Goal: Task Accomplishment & Management: Complete application form

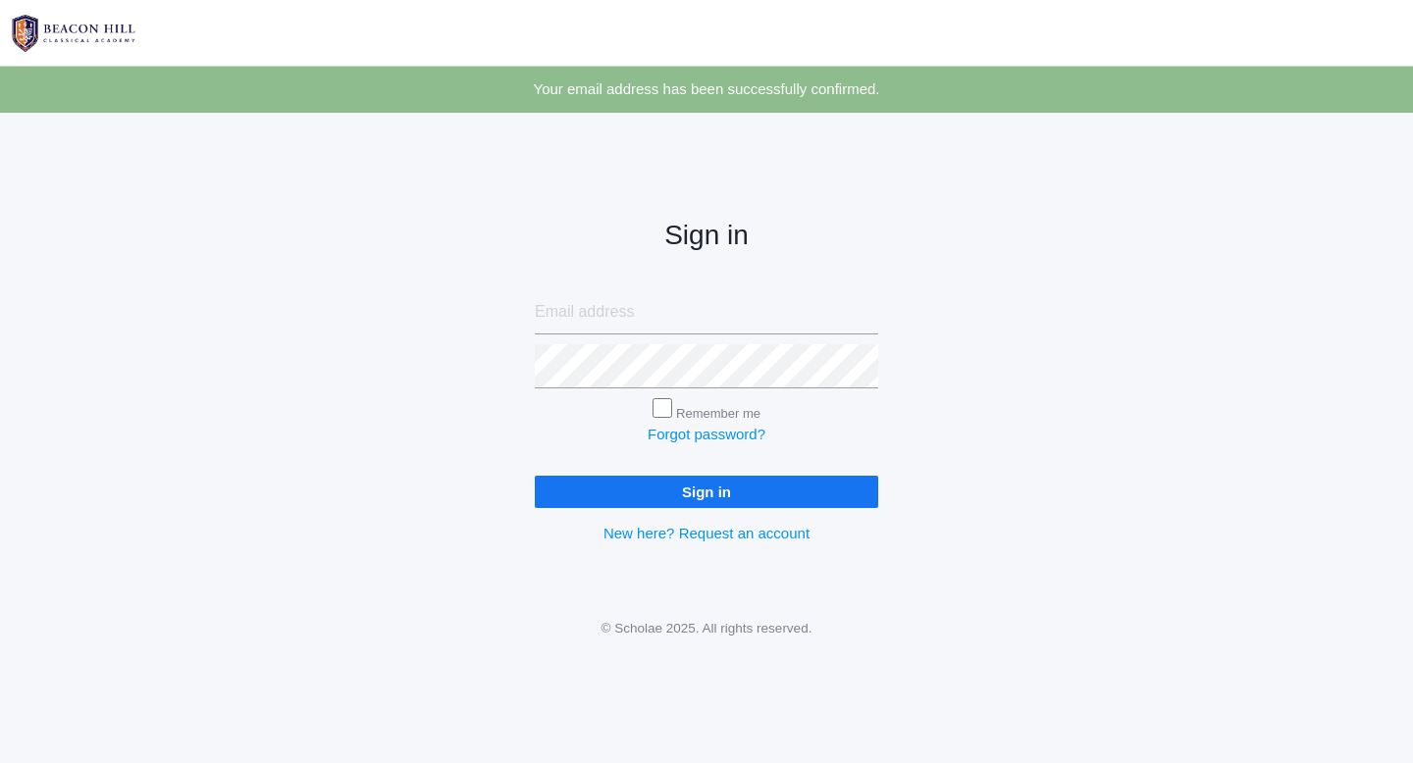
click at [644, 296] on input "email" at bounding box center [706, 312] width 343 height 44
click at [637, 316] on input "email" at bounding box center [706, 312] width 343 height 44
type input "[EMAIL_ADDRESS][PERSON_NAME][DOMAIN_NAME]"
click at [535, 476] on input "Sign in" at bounding box center [706, 492] width 343 height 32
click at [659, 414] on input "Remember me" at bounding box center [663, 408] width 20 height 20
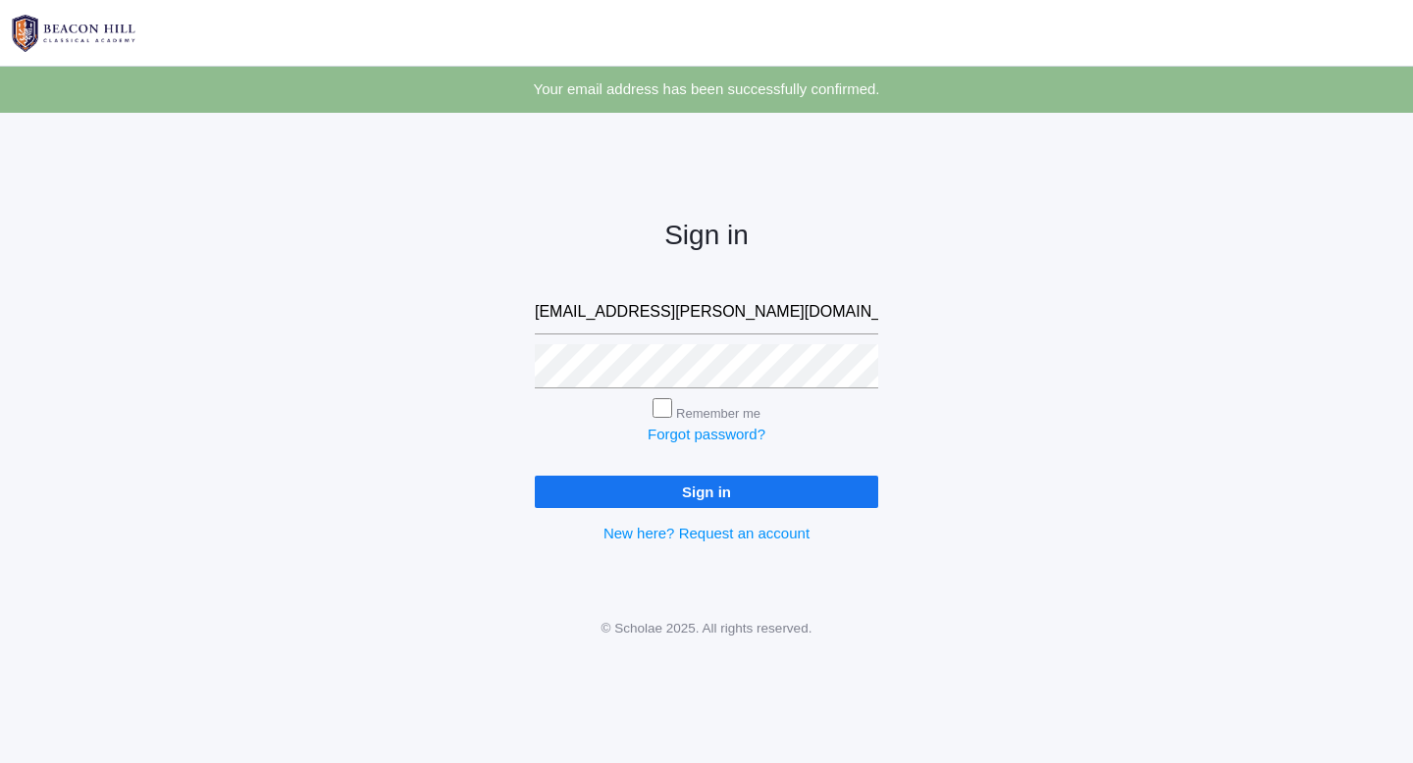
checkbox input "true"
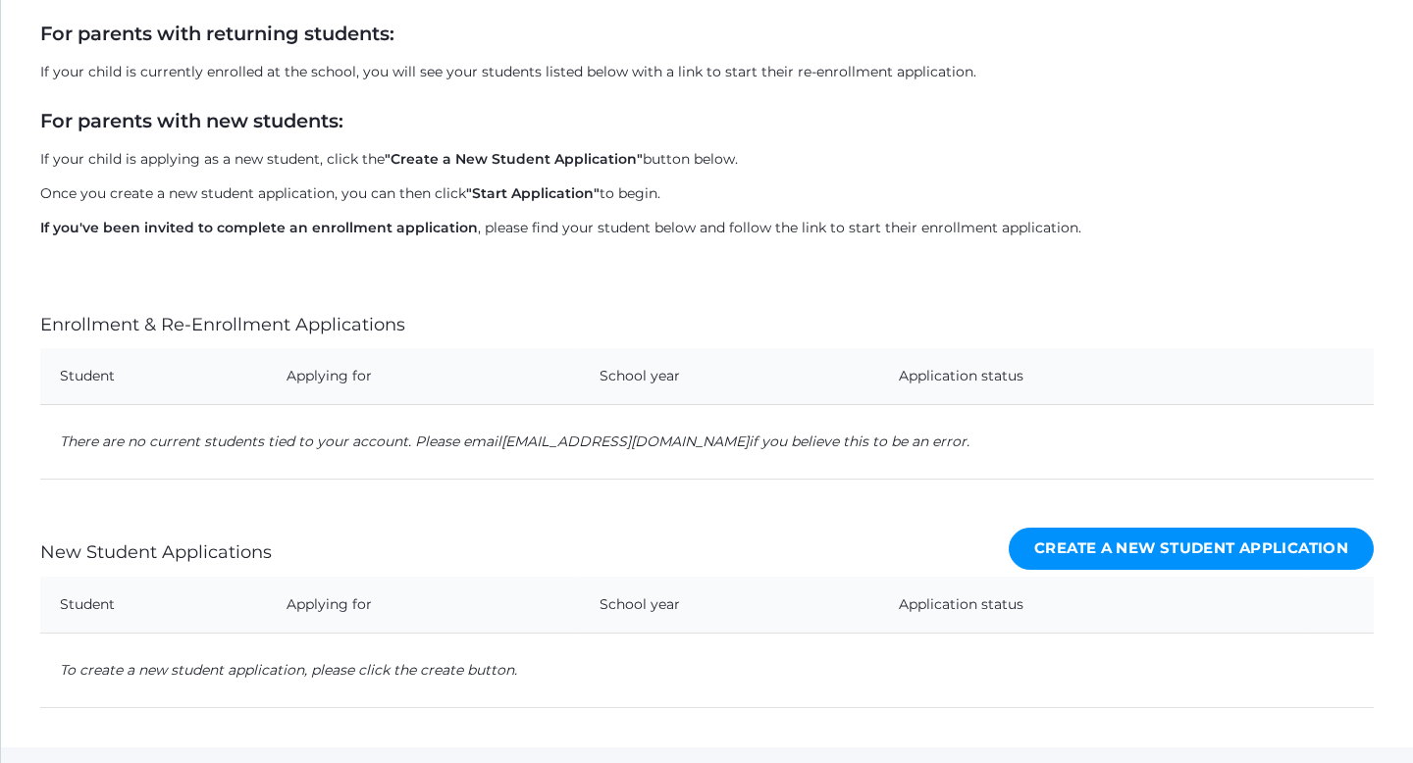
scroll to position [339, 0]
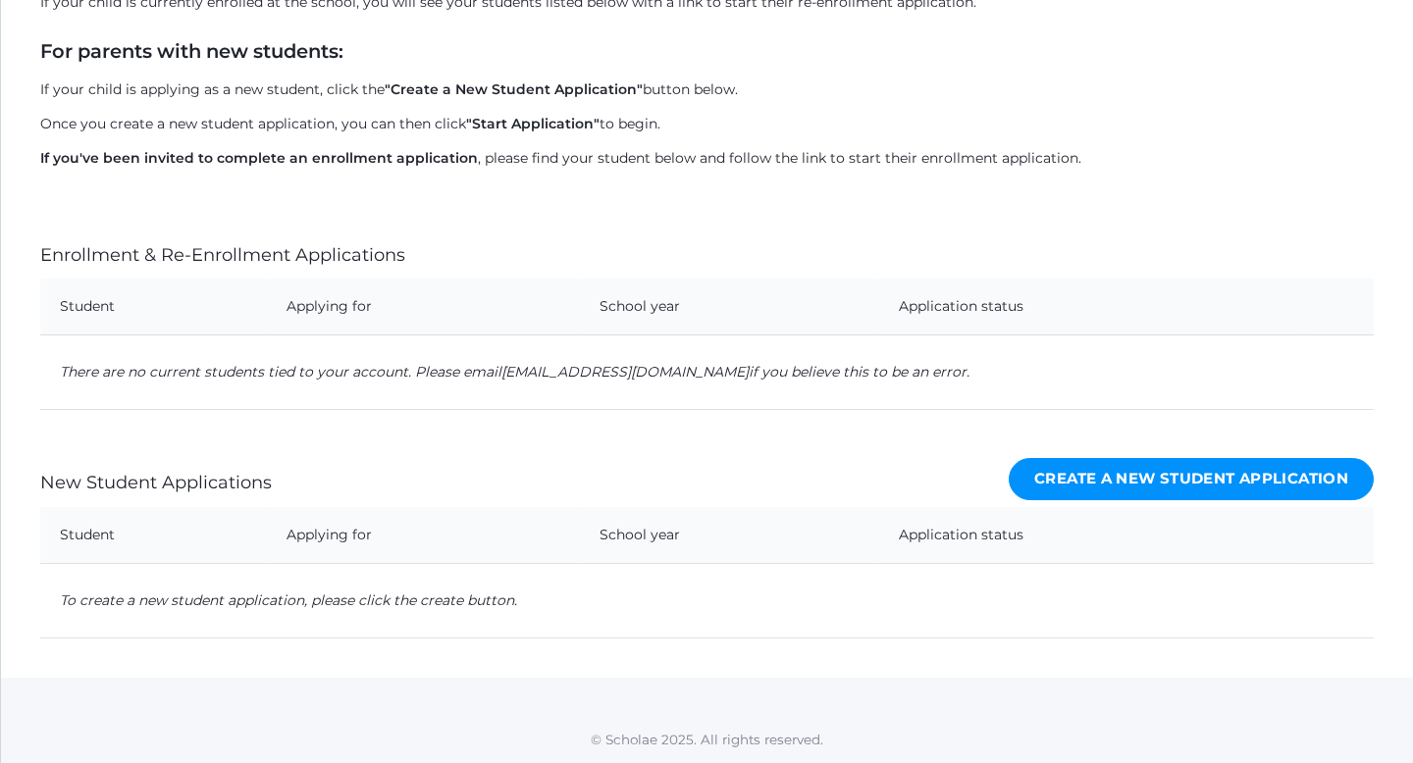
click at [1142, 484] on link "Create a New Student Application" at bounding box center [1191, 479] width 365 height 42
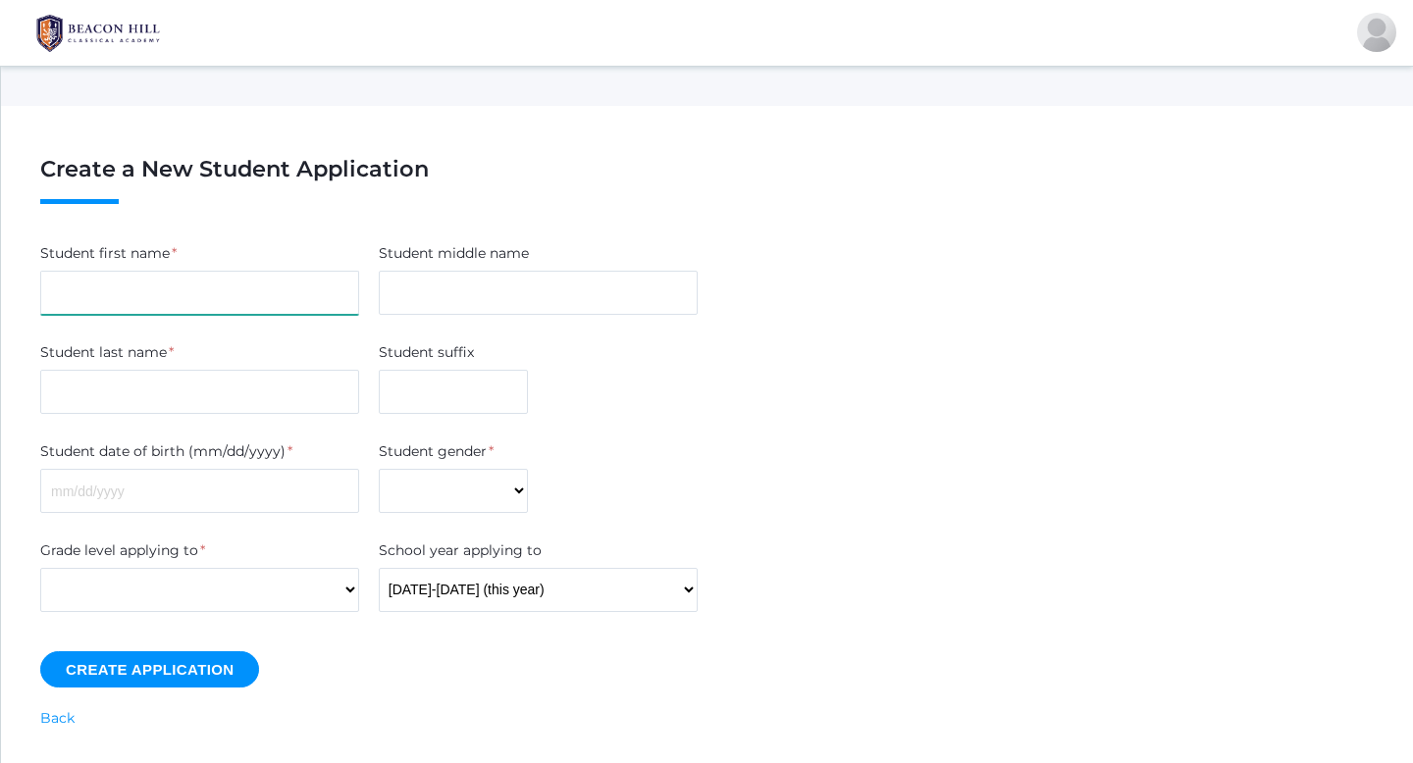
click at [165, 306] on input "Student first name" at bounding box center [199, 293] width 319 height 44
type input "Rhett"
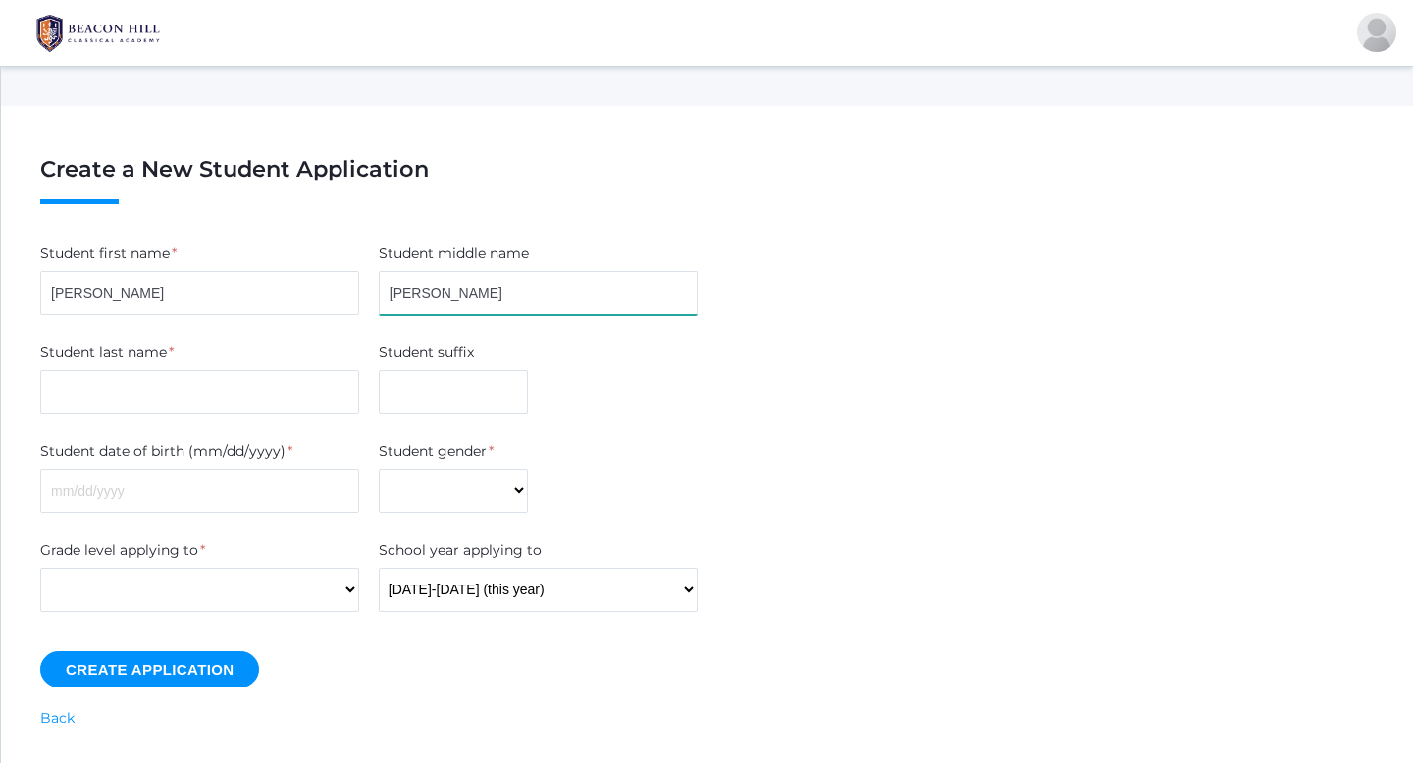
type input "James"
click at [146, 396] on input "Student last name" at bounding box center [199, 392] width 319 height 44
type input "O'Steen"
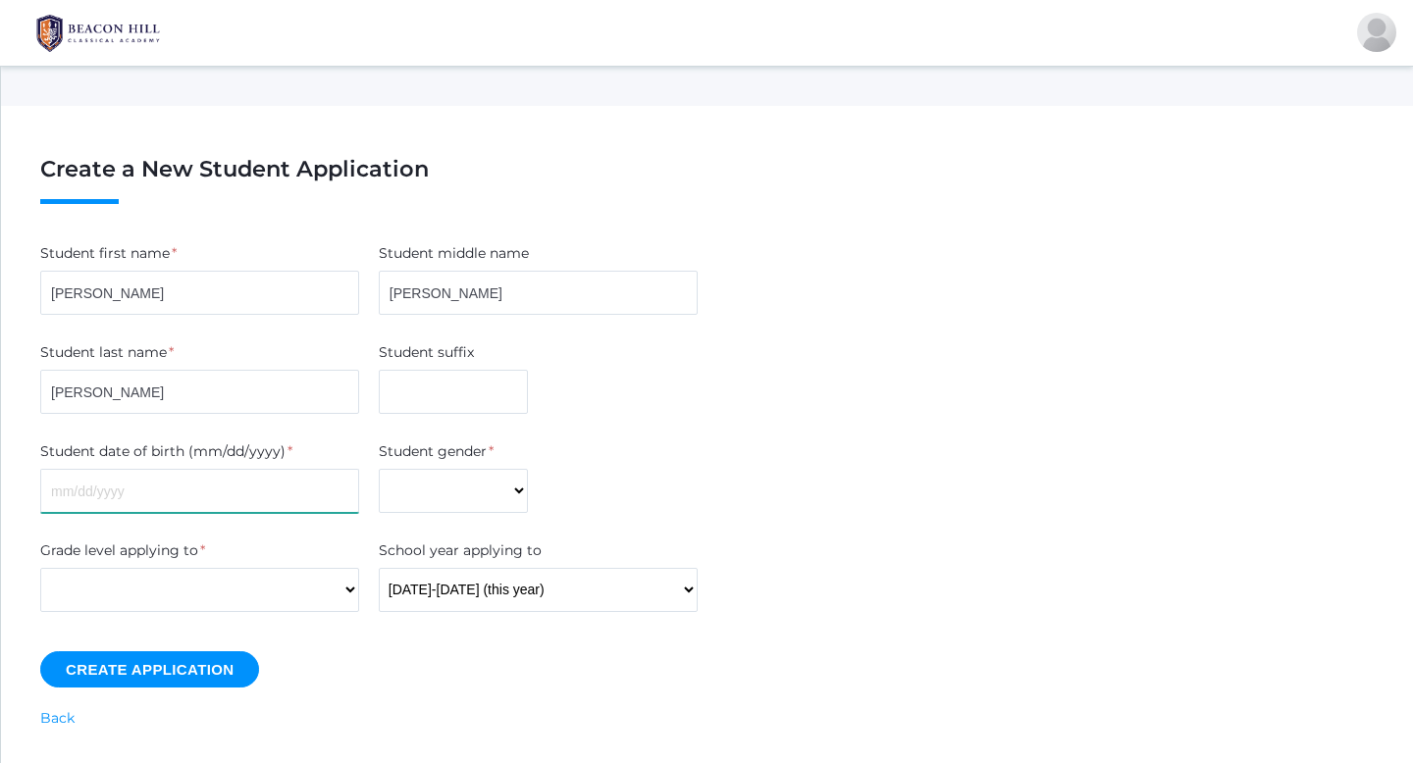
click at [63, 492] on input "Student date of birth (mm/dd/yyyy)" at bounding box center [199, 491] width 319 height 44
type input "10/25/2017"
click at [461, 484] on select "Male Female" at bounding box center [453, 491] width 149 height 44
select select "Male"
click at [379, 469] on select "Male Female" at bounding box center [453, 491] width 149 height 44
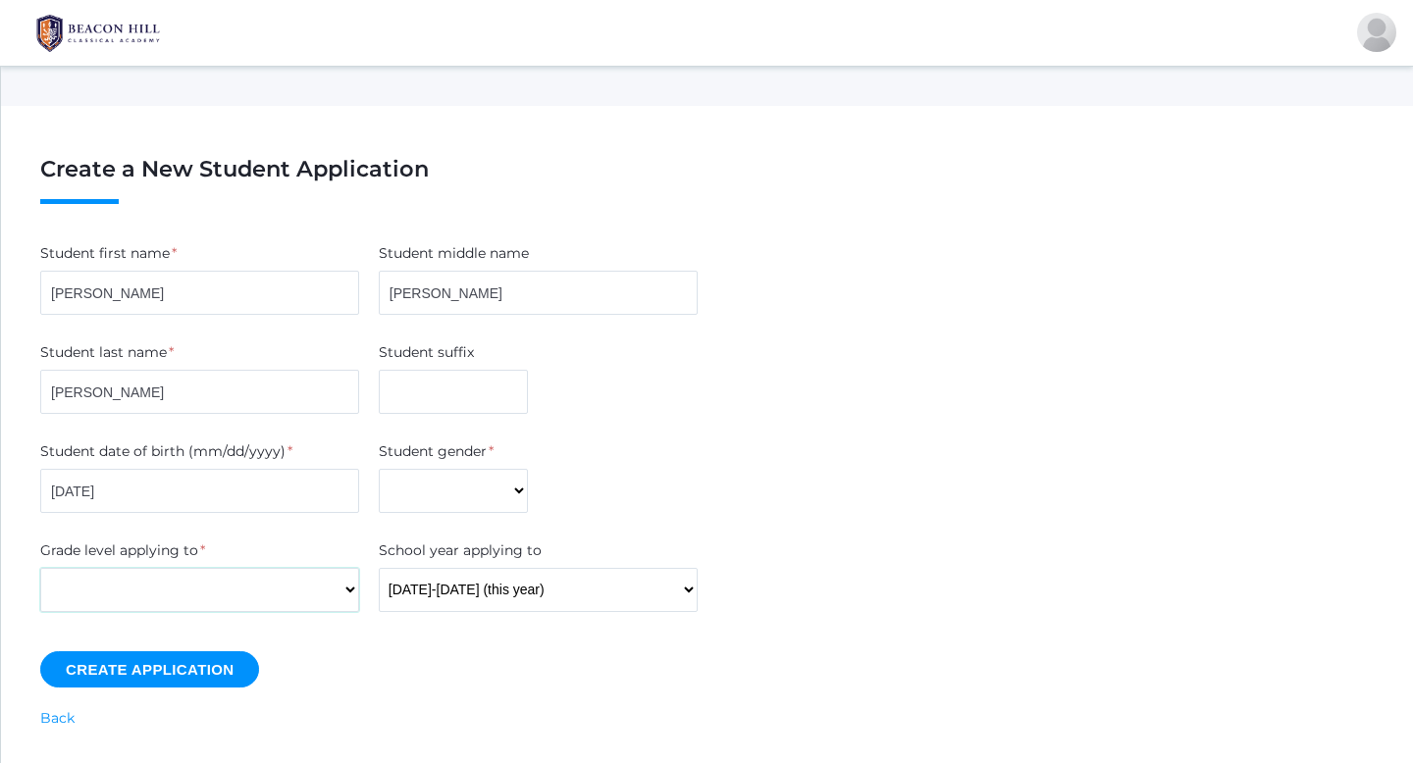
click at [353, 588] on select "Kindergarten 1st Grade 2nd Grade 3rd Grade 4th Grade 5th Grade 6th Grade 7th Gr…" at bounding box center [199, 590] width 319 height 44
select select "2"
click at [40, 568] on select "Kindergarten 1st Grade 2nd Grade 3rd Grade 4th Grade 5th Grade 6th Grade 7th Gr…" at bounding box center [199, 590] width 319 height 44
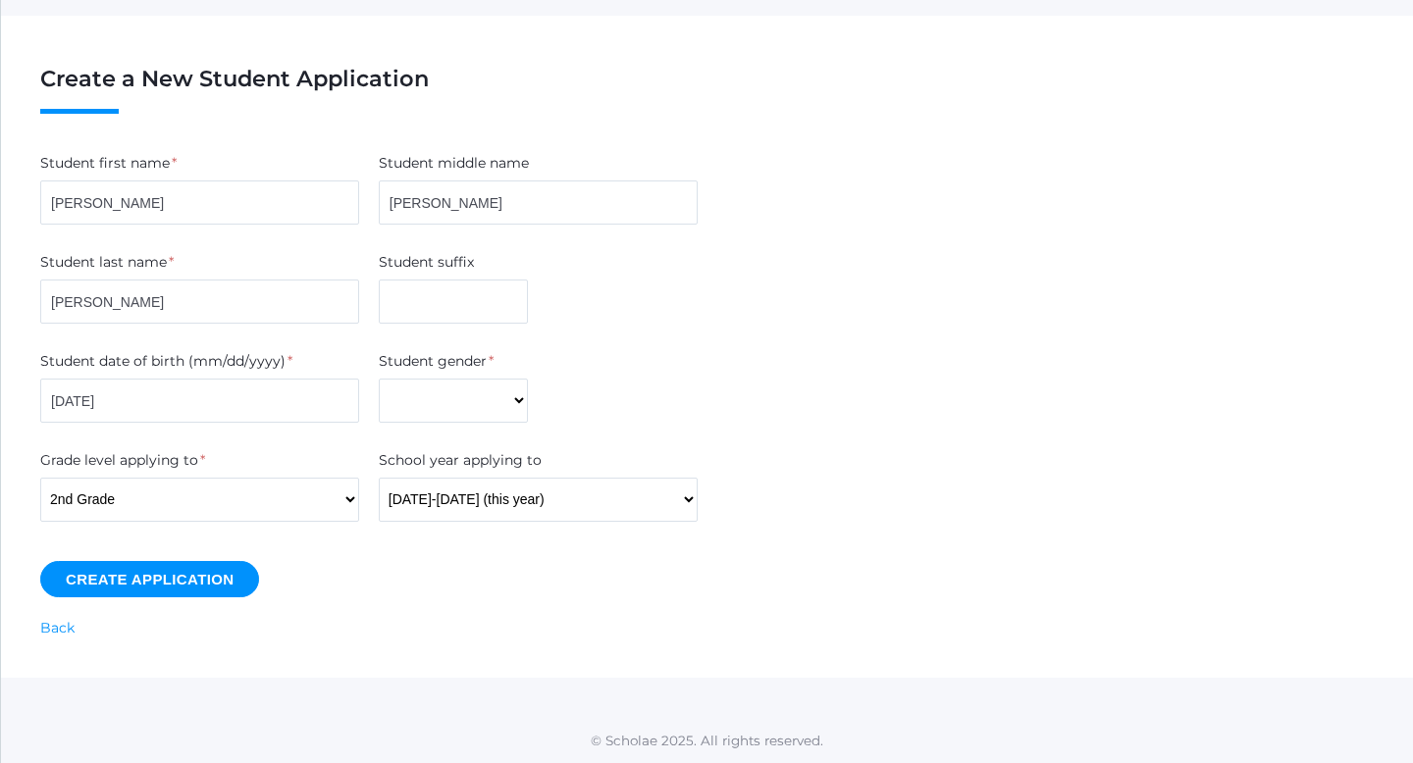
click at [195, 589] on input "Create Application" at bounding box center [149, 579] width 219 height 36
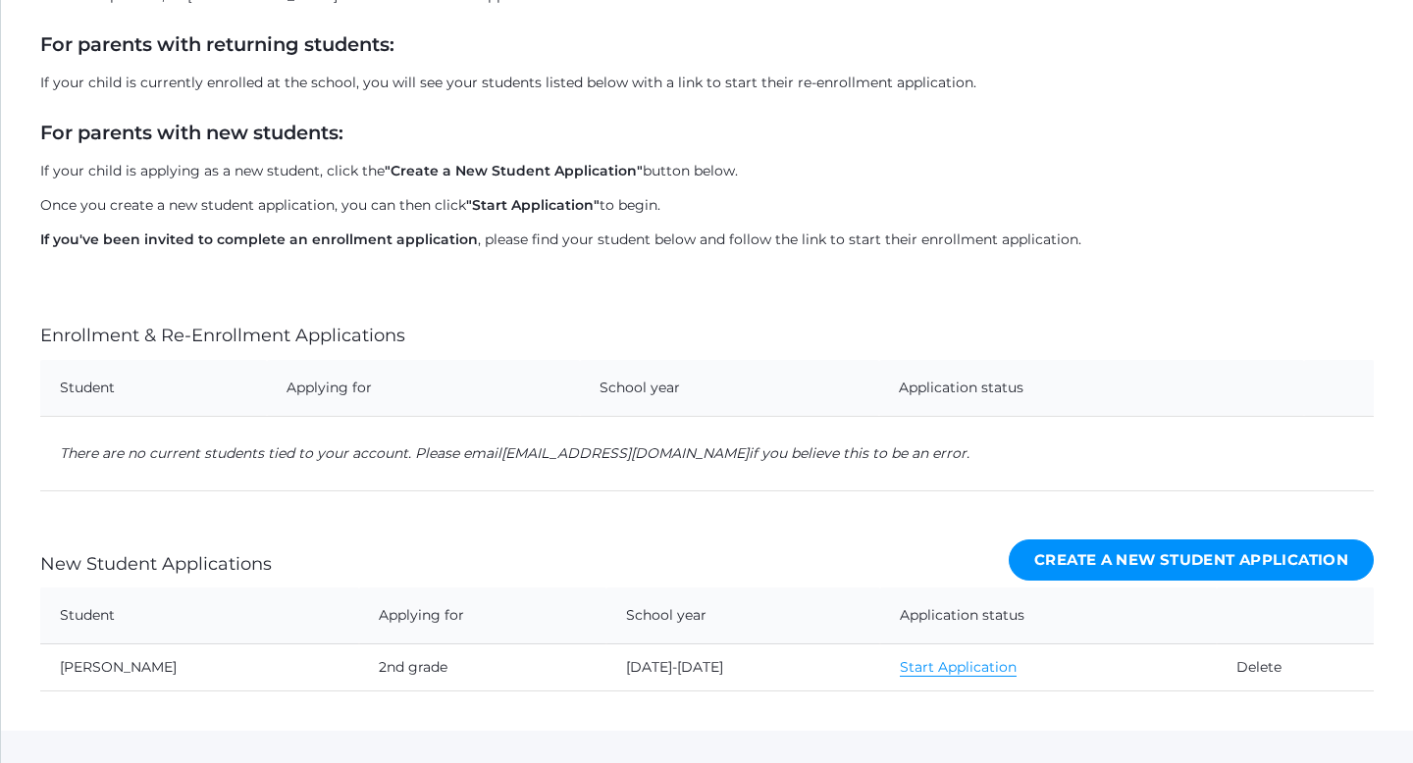
scroll to position [356, 0]
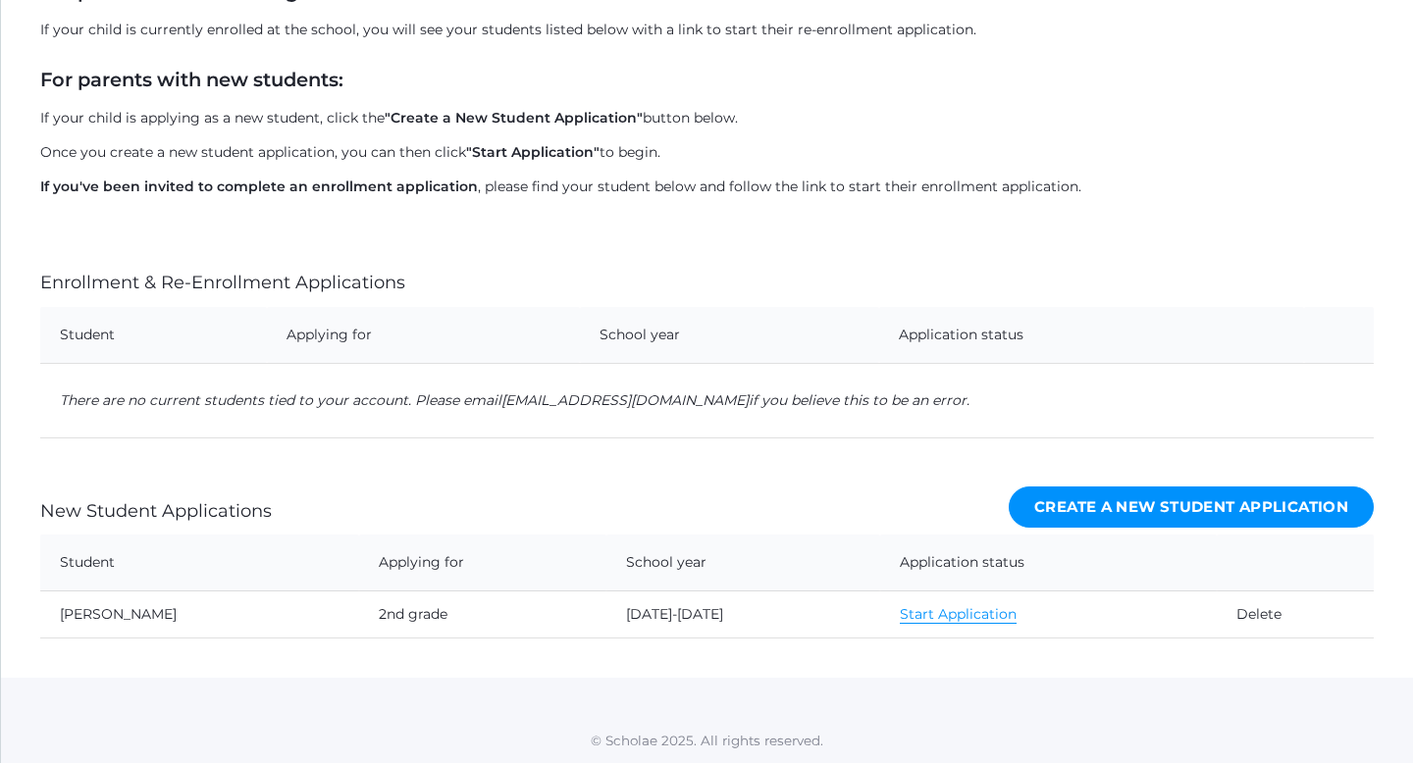
click at [937, 614] on link "Start Application" at bounding box center [958, 614] width 117 height 19
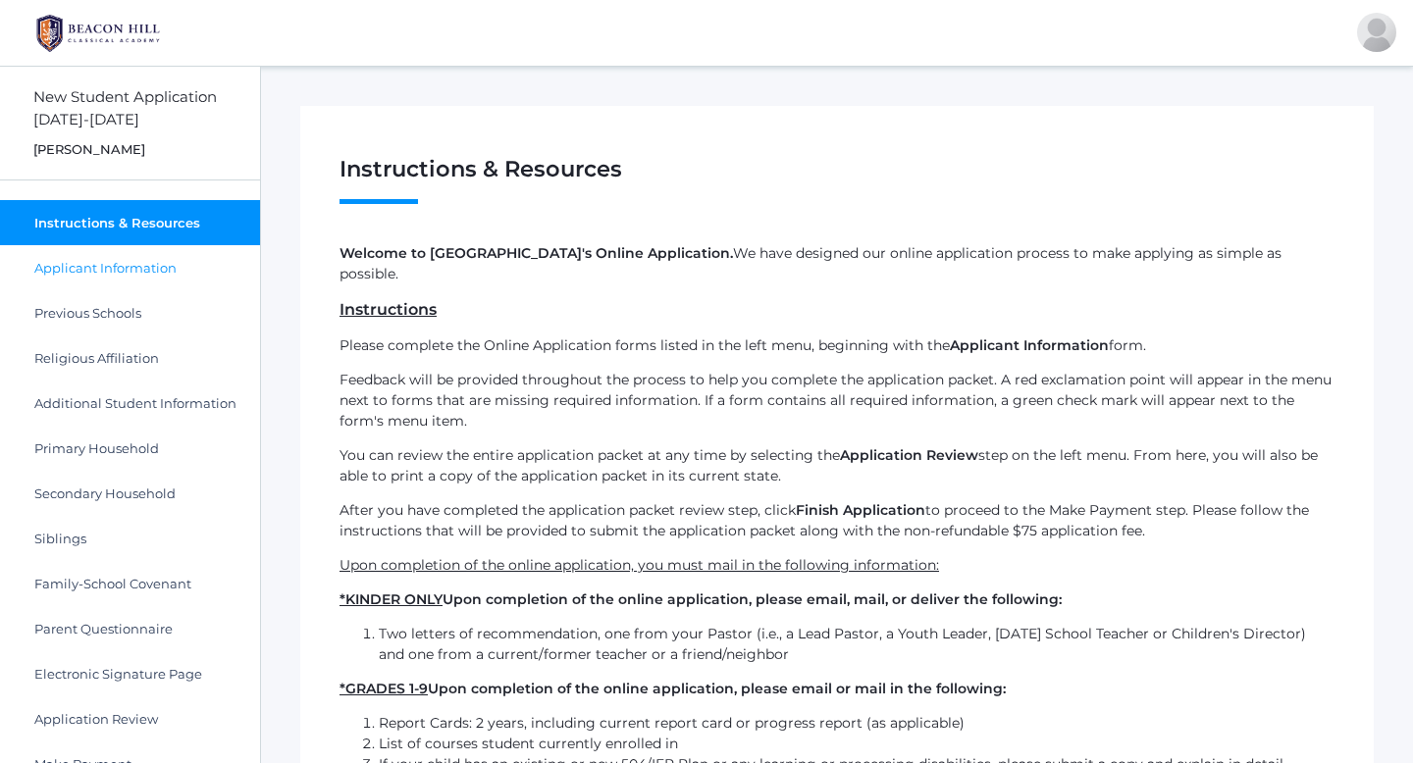
click at [168, 263] on span "Applicant Information" at bounding box center [105, 268] width 142 height 16
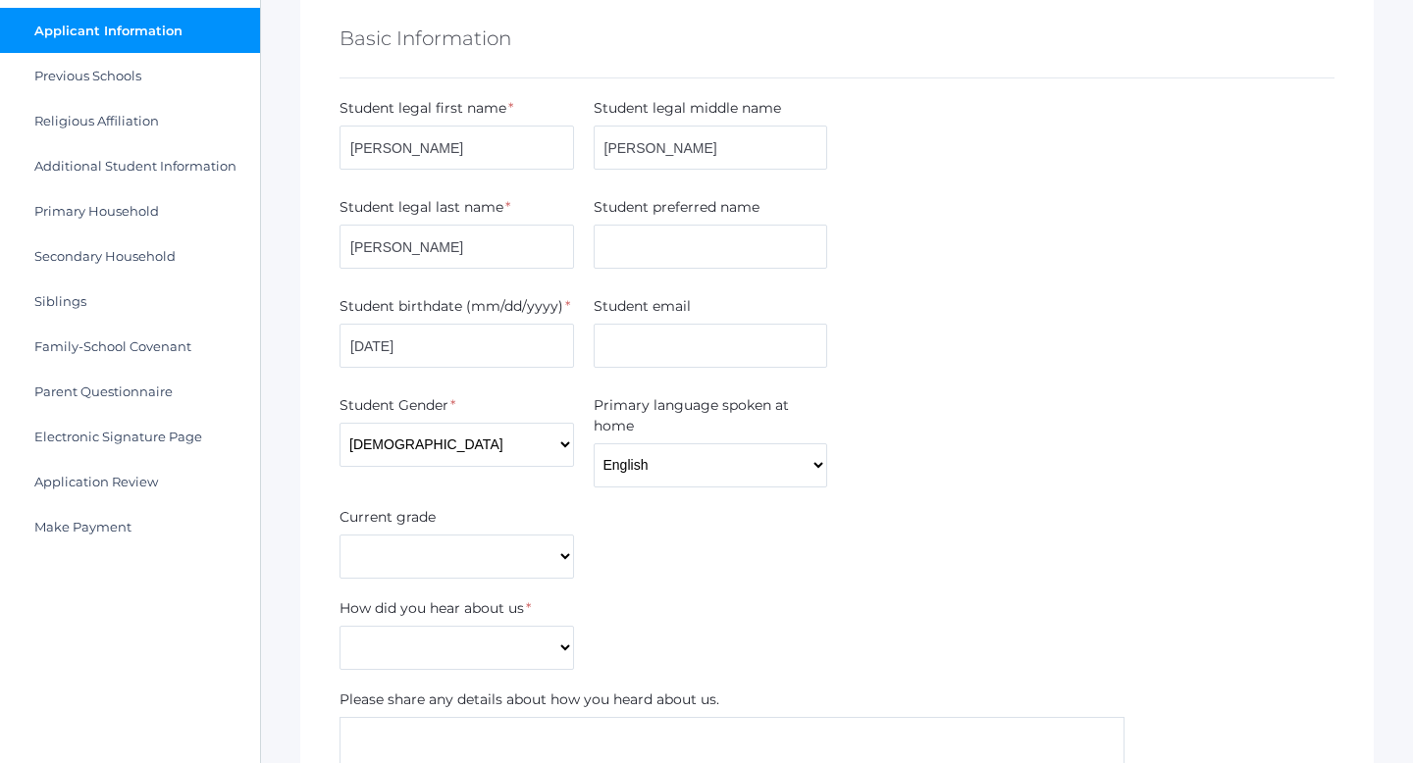
scroll to position [246, 0]
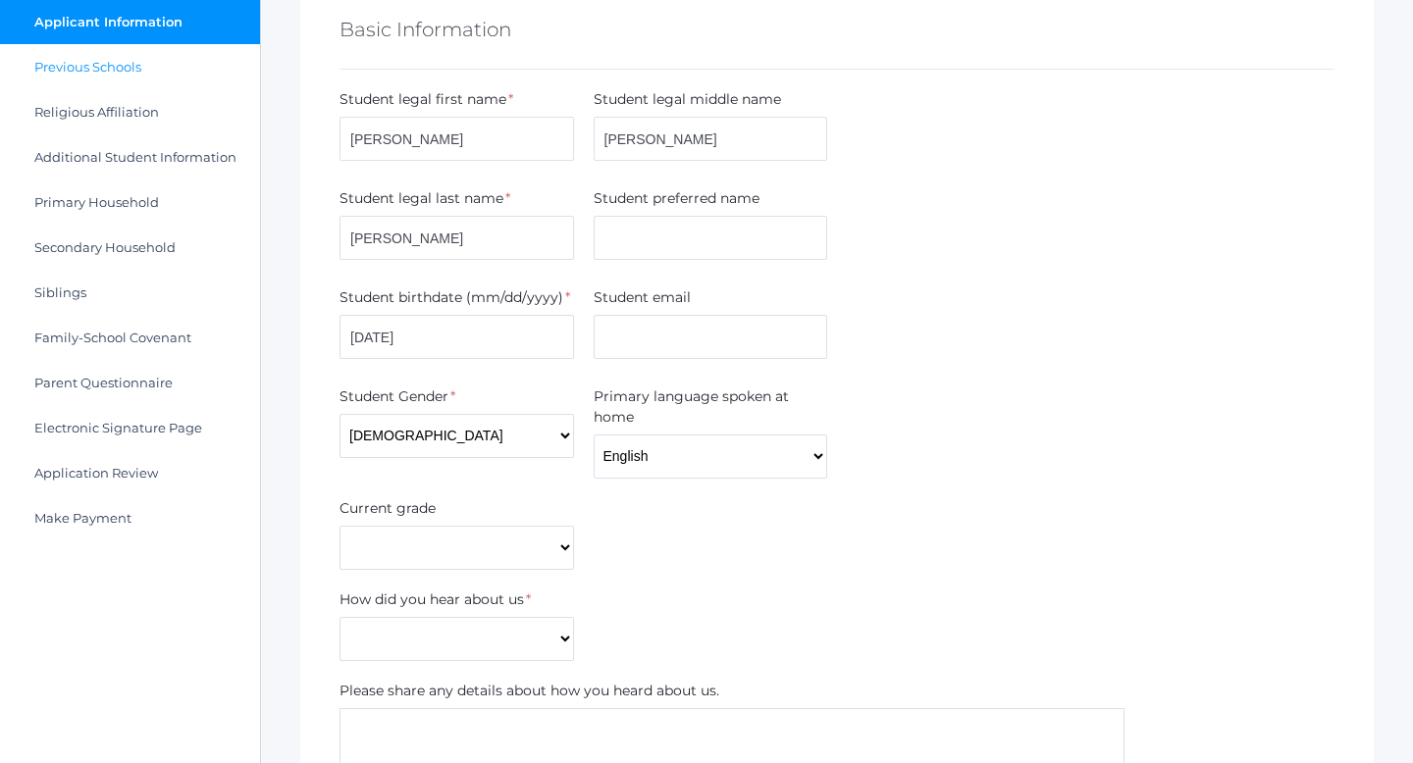
click at [111, 73] on span "Previous Schools" at bounding box center [87, 67] width 107 height 16
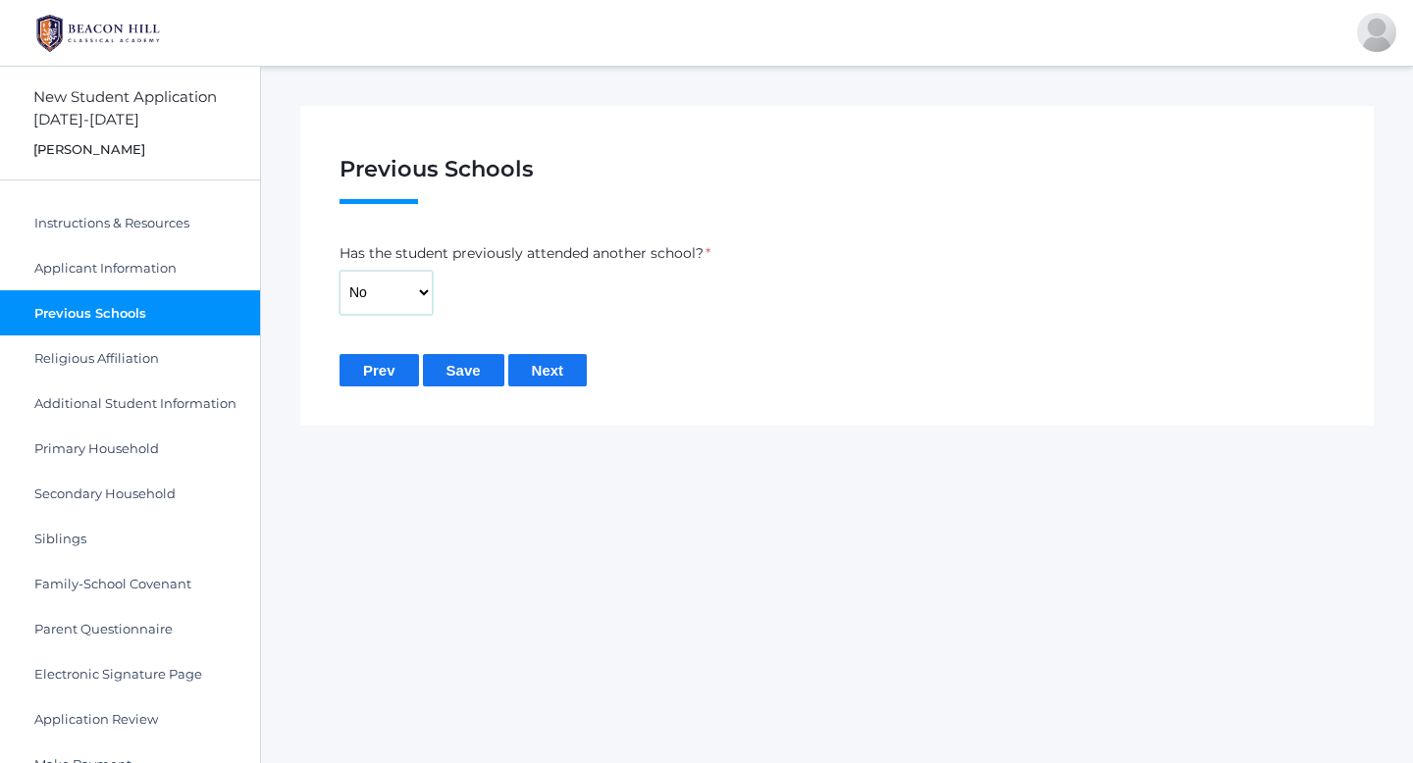
click at [431, 294] on select "Yes No" at bounding box center [386, 293] width 93 height 44
select select "Yes"
click at [340, 271] on select "Yes No" at bounding box center [386, 293] width 93 height 44
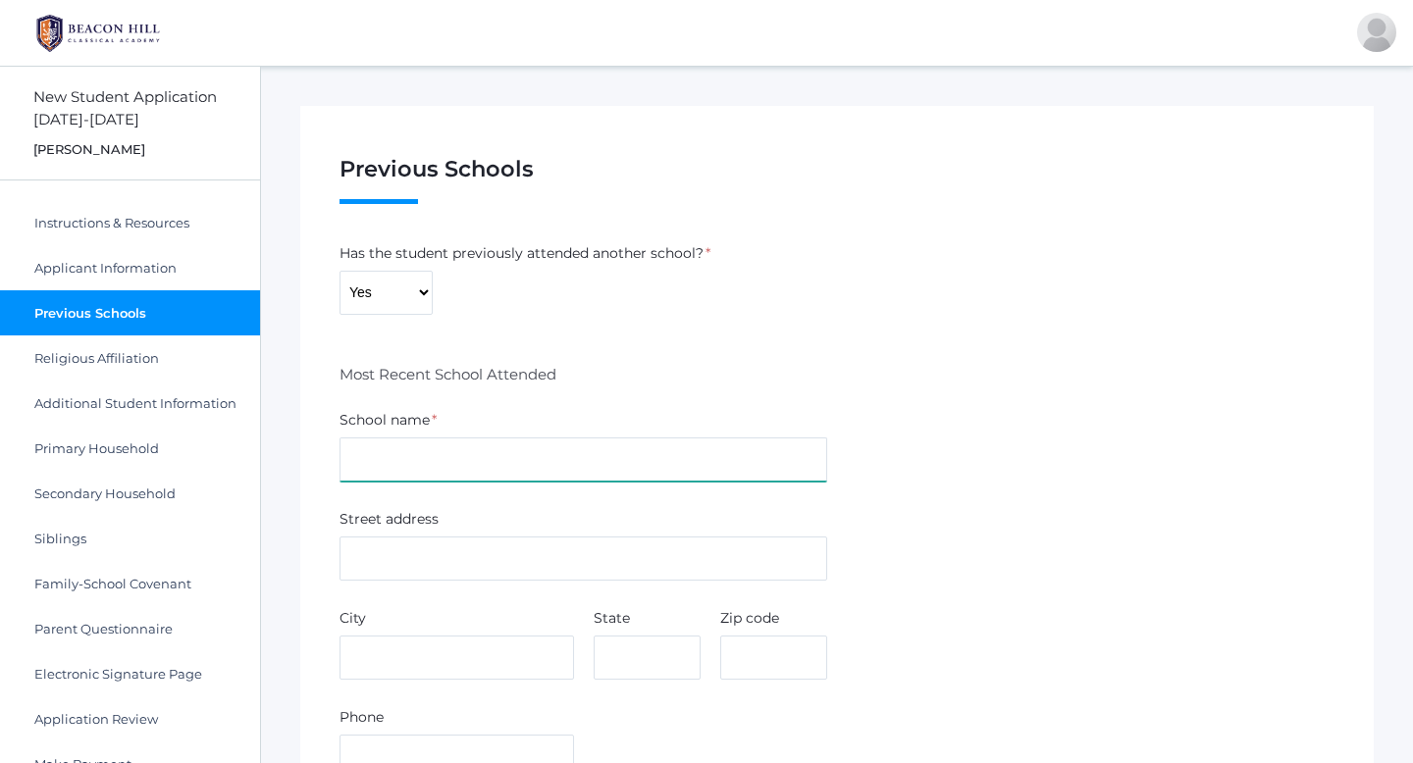
click at [440, 460] on input "text" at bounding box center [584, 460] width 488 height 44
type input "Peak Prep Academy"
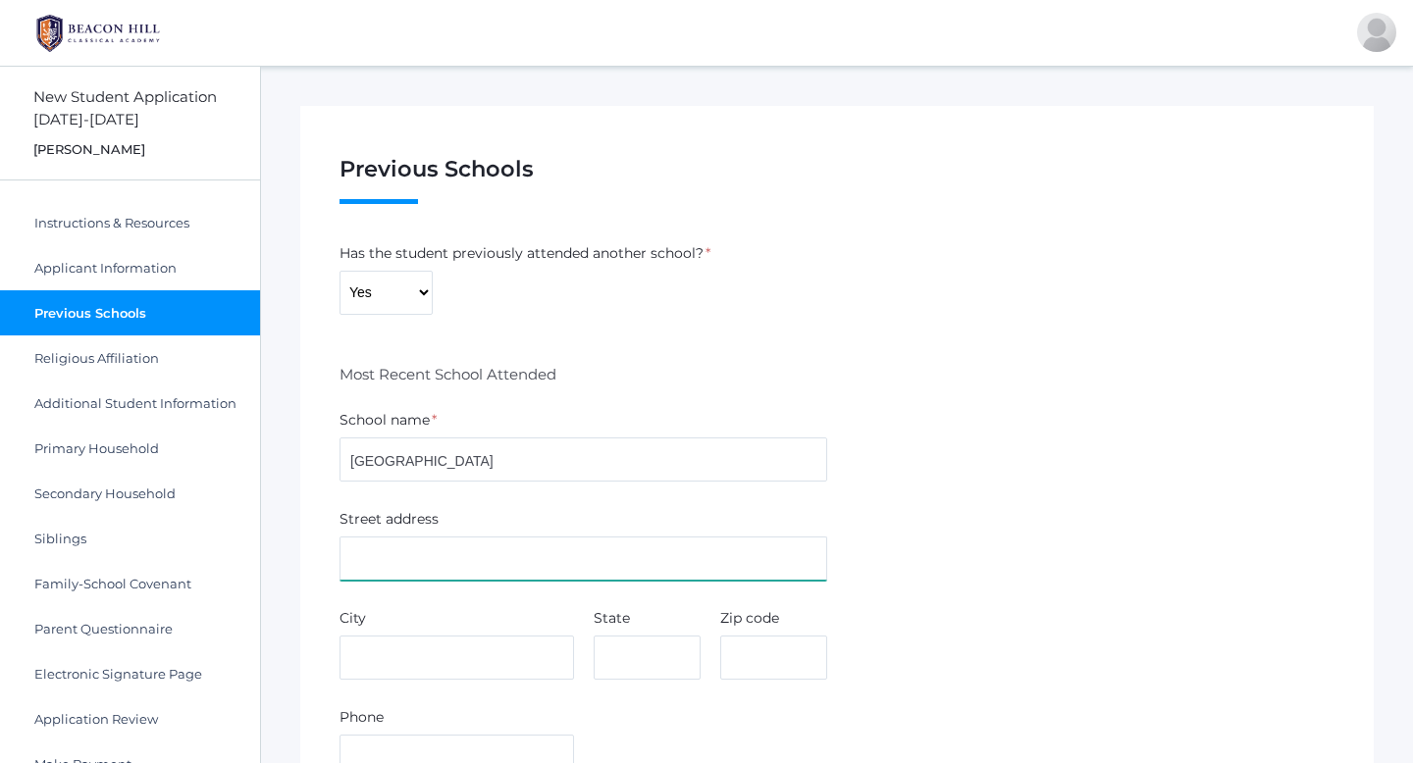
click at [453, 560] on input "text" at bounding box center [584, 559] width 488 height 44
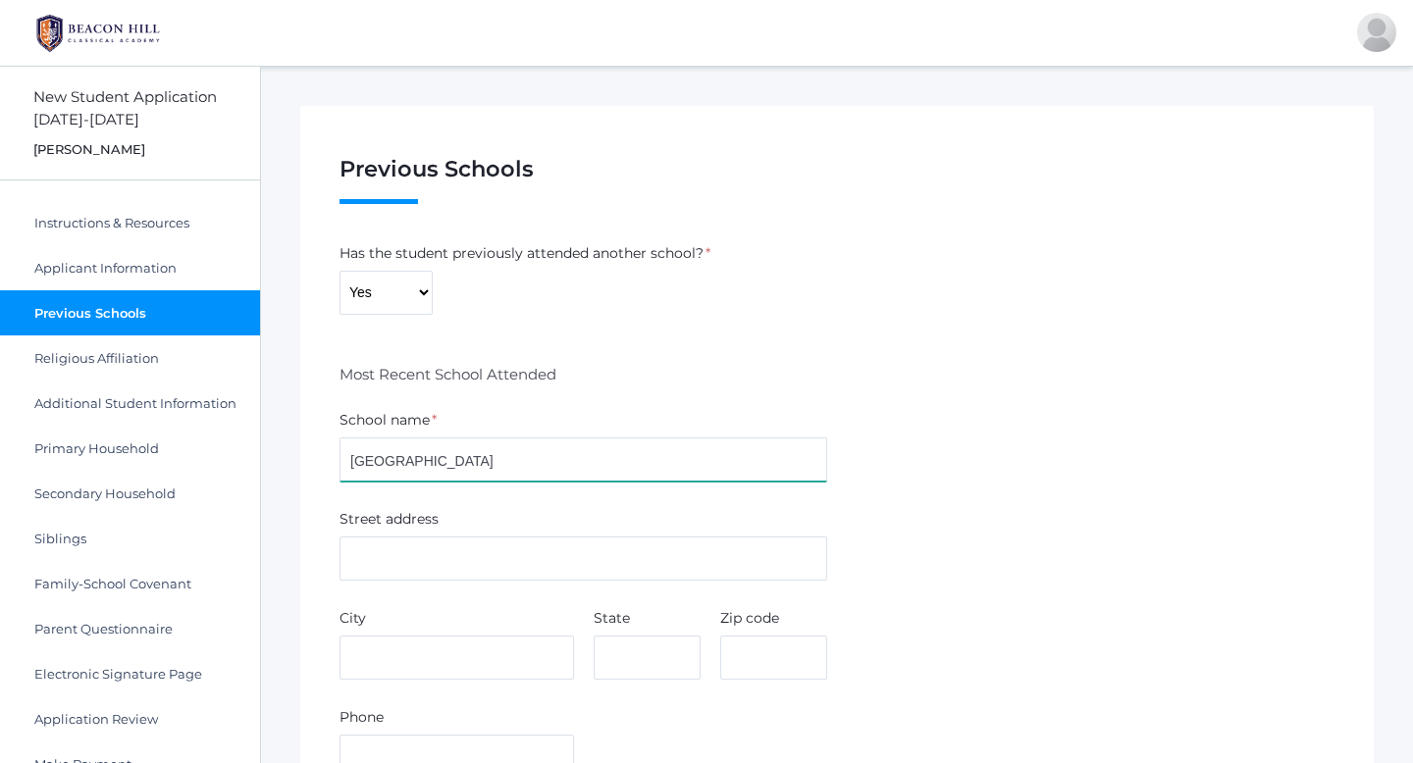
click at [950, 431] on div "School name * Peak Prep Academy" at bounding box center [837, 449] width 1015 height 79
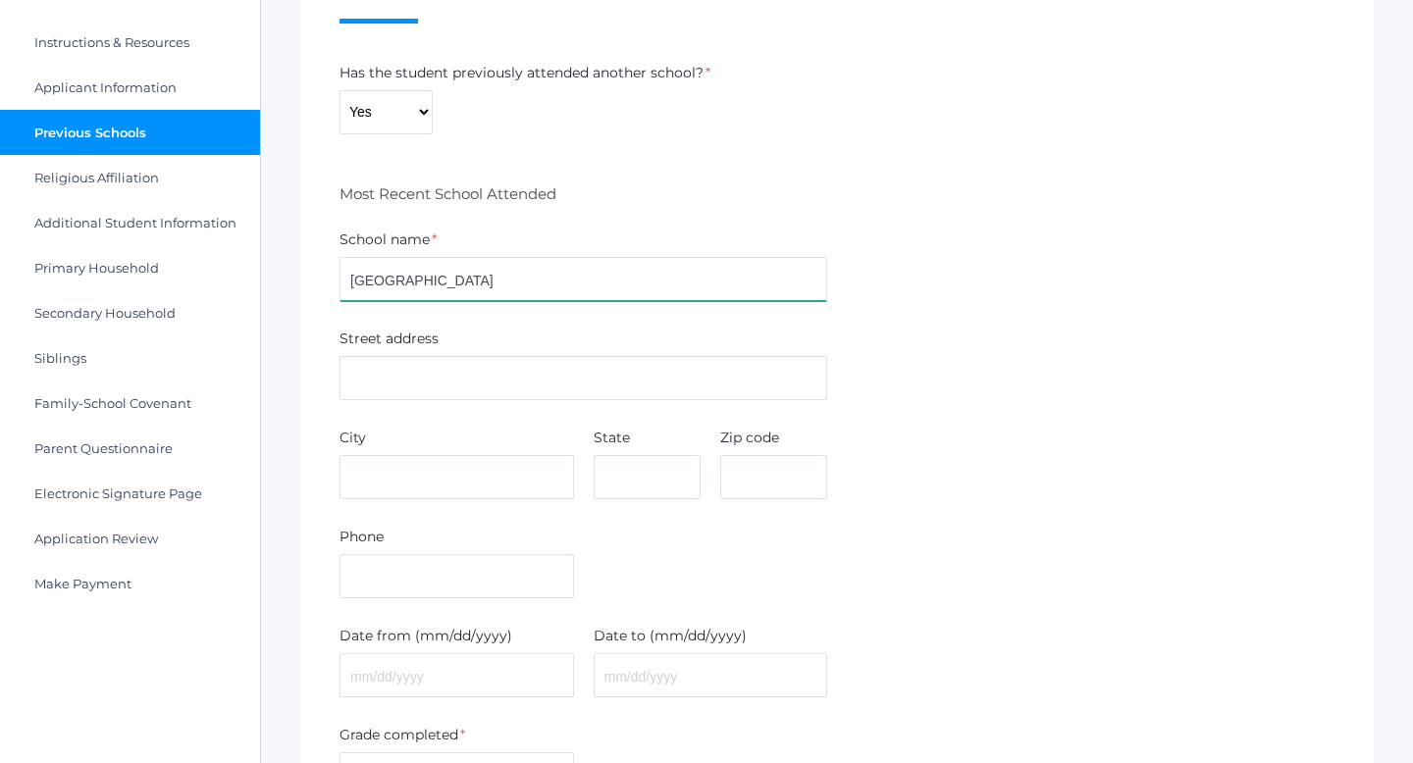
scroll to position [184, 0]
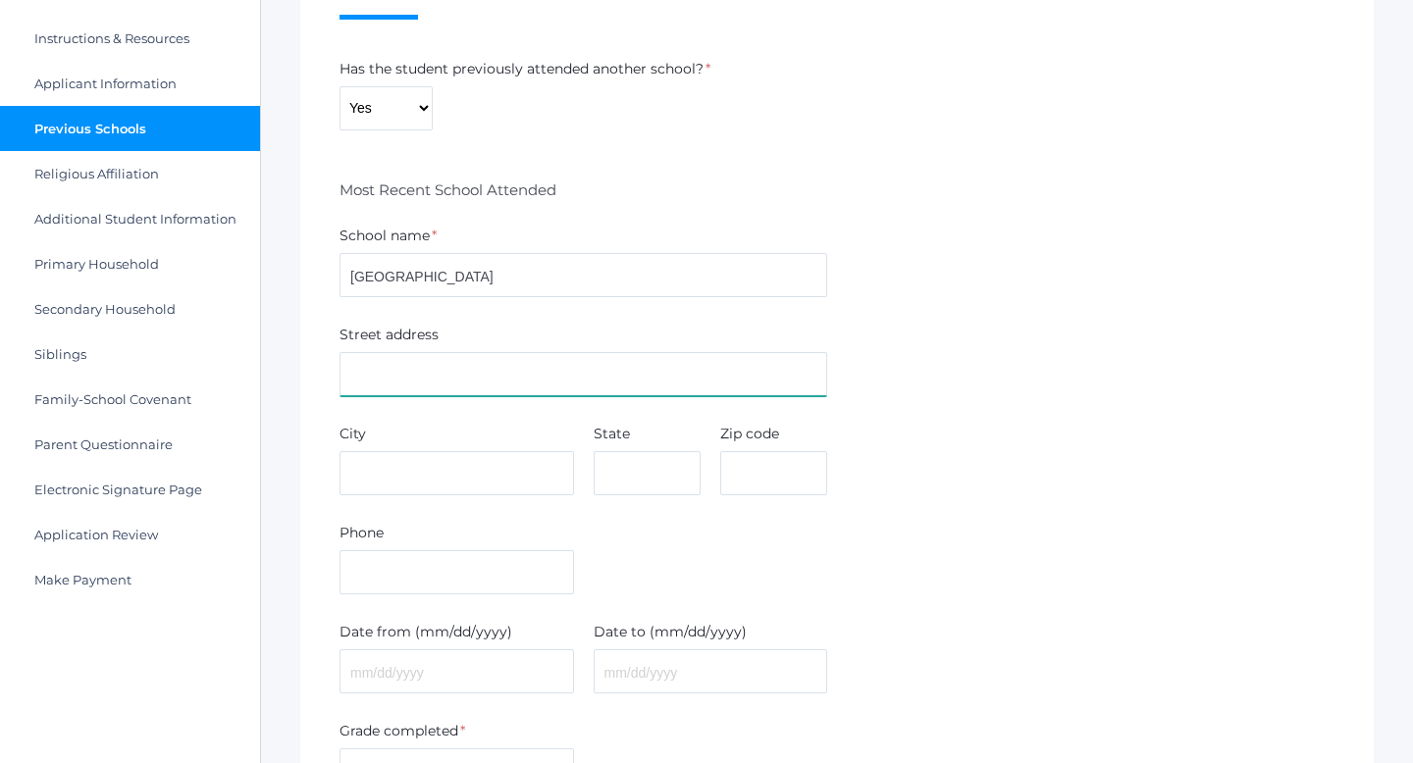
click at [422, 382] on input "text" at bounding box center [584, 374] width 488 height 44
type input "104 Dana Point Avenue"
type input "Ventura"
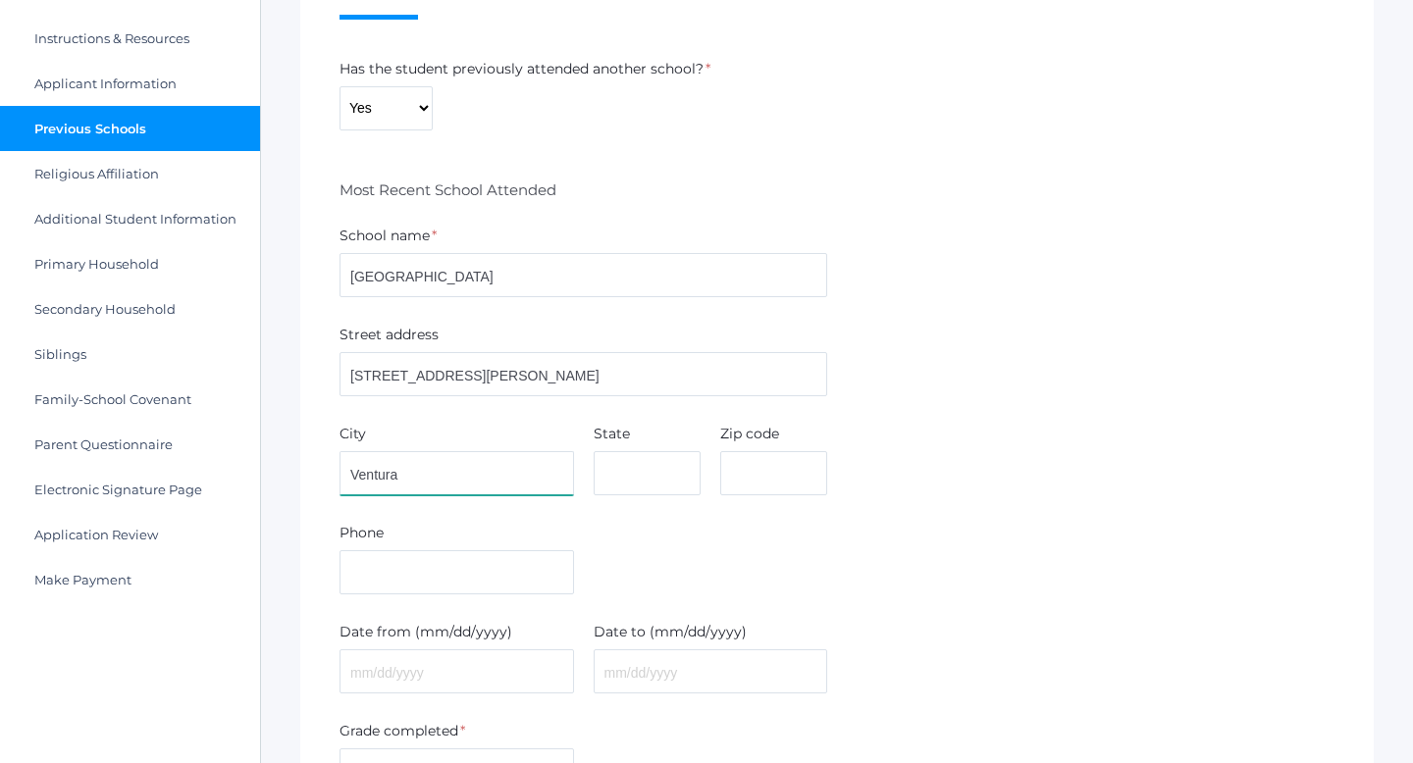
type input "CA"
type input "93004"
click at [509, 282] on input "Peak Prep Academy" at bounding box center [584, 275] width 488 height 44
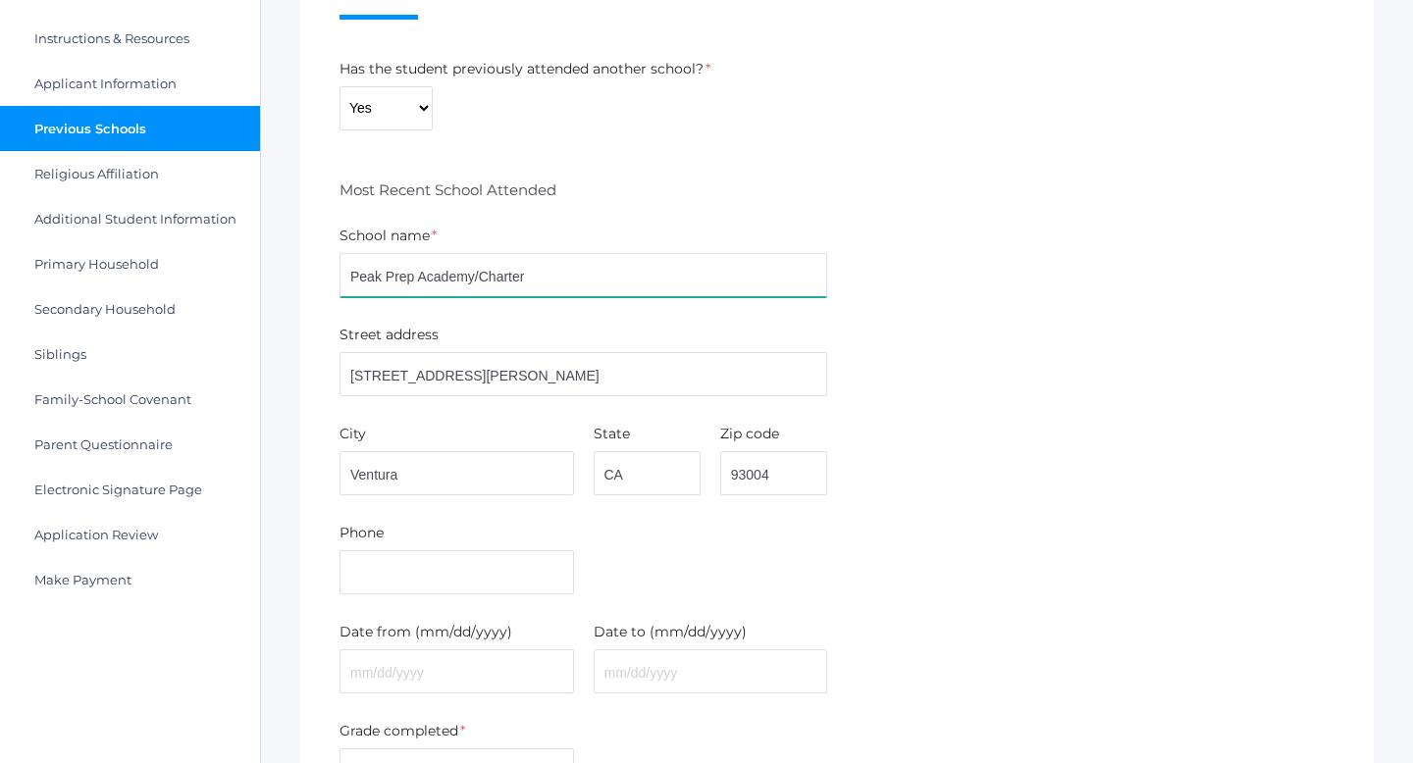
type input "Peak Prep Academy/Charter"
click at [430, 580] on input "text" at bounding box center [457, 572] width 235 height 44
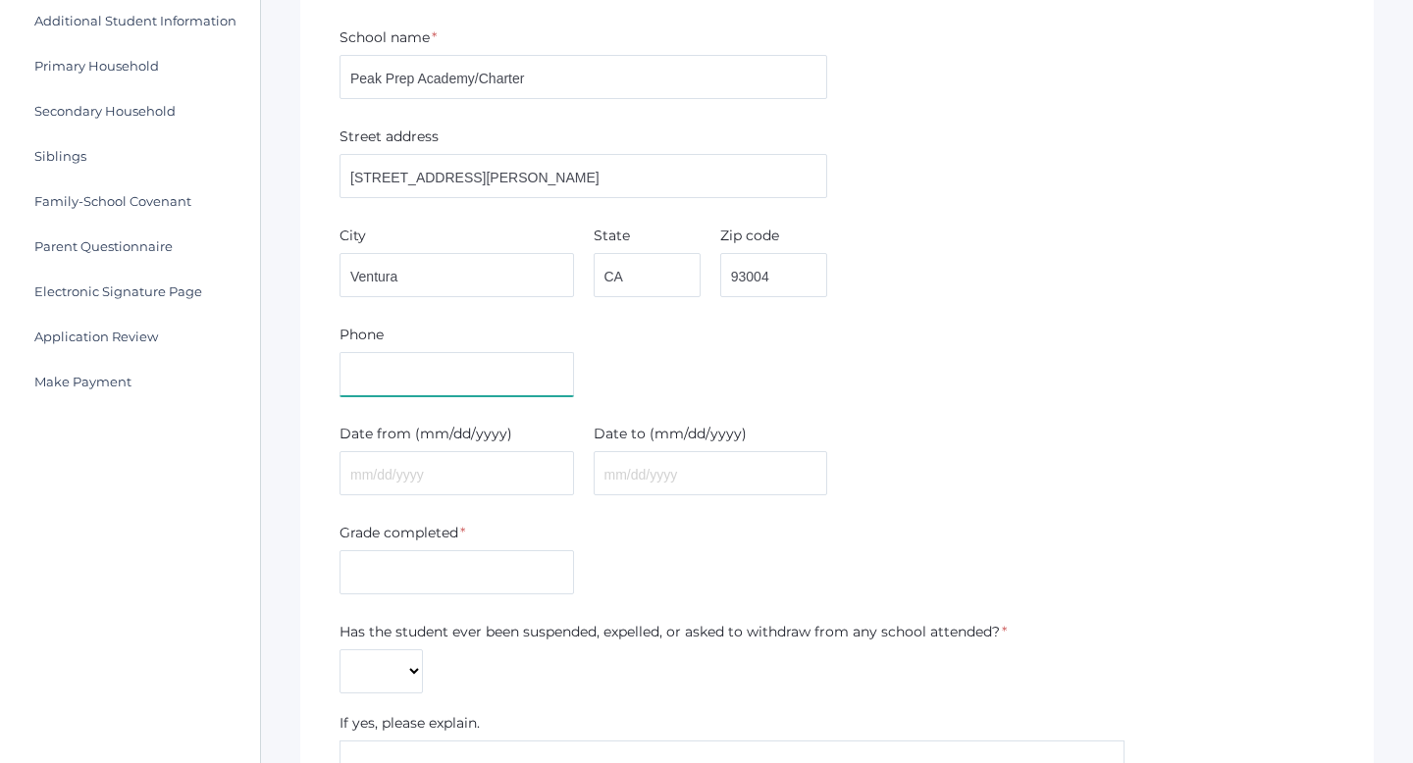
scroll to position [402, 0]
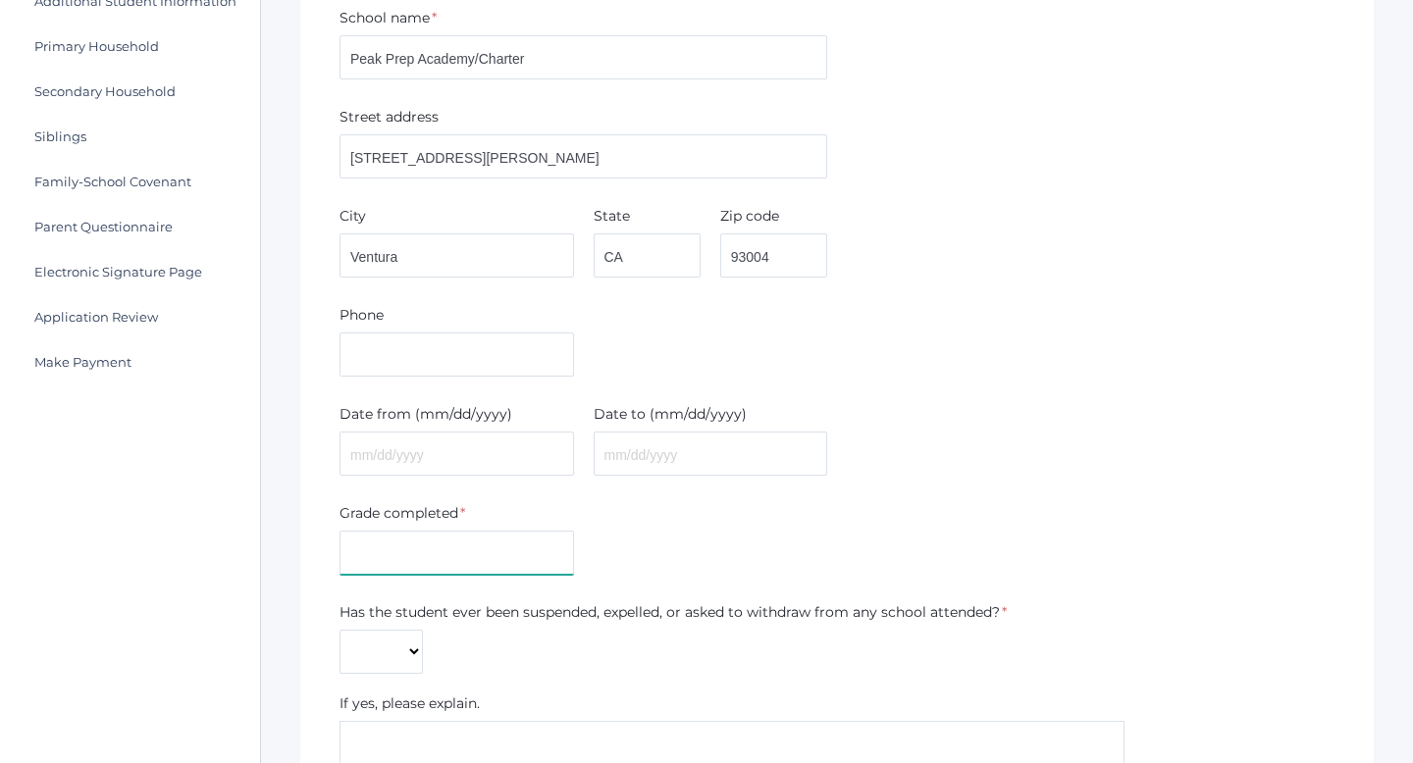
click at [431, 558] on input "text" at bounding box center [457, 553] width 235 height 44
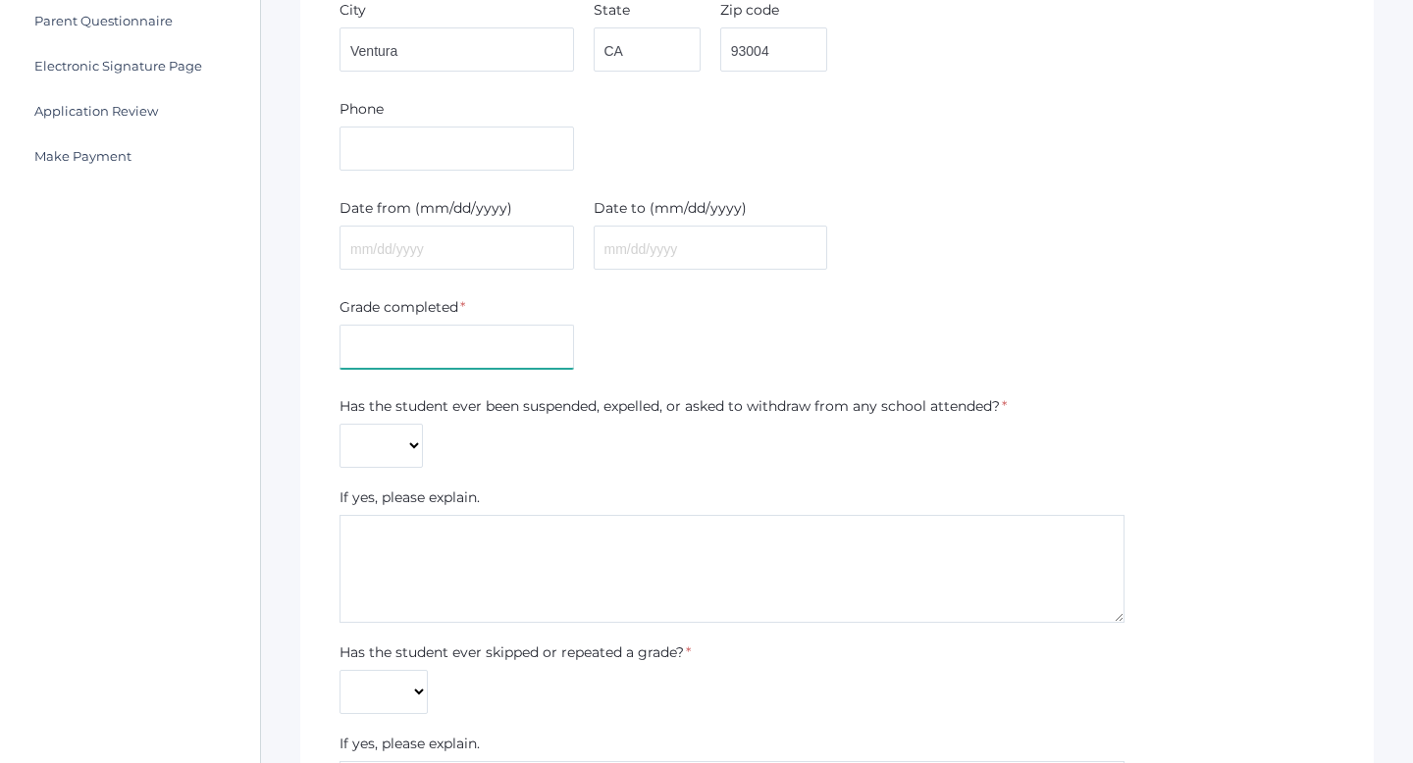
scroll to position [0, 0]
